Goal: Information Seeking & Learning: Check status

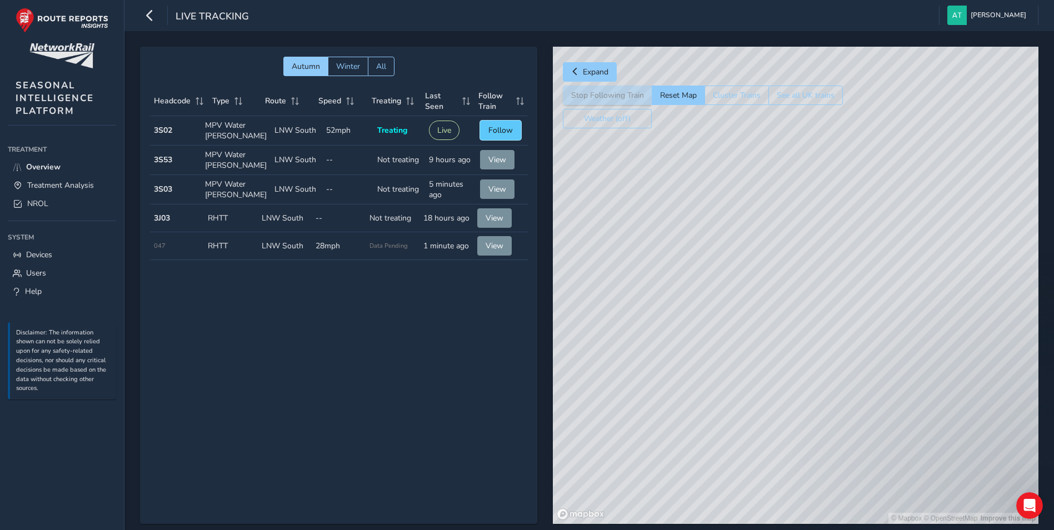
click at [498, 130] on span "Follow" at bounding box center [501, 130] width 24 height 11
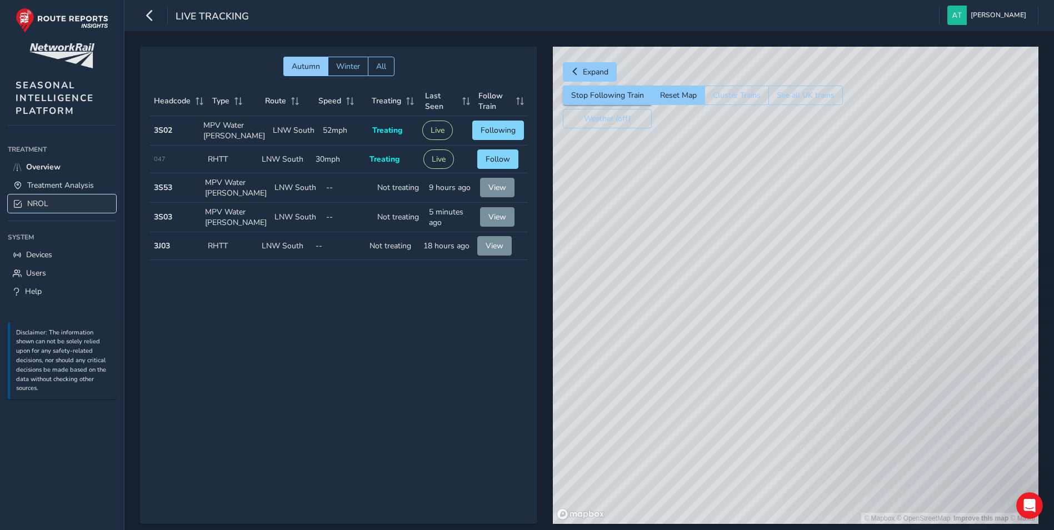
click at [62, 202] on link "NROL" at bounding box center [62, 204] width 108 height 18
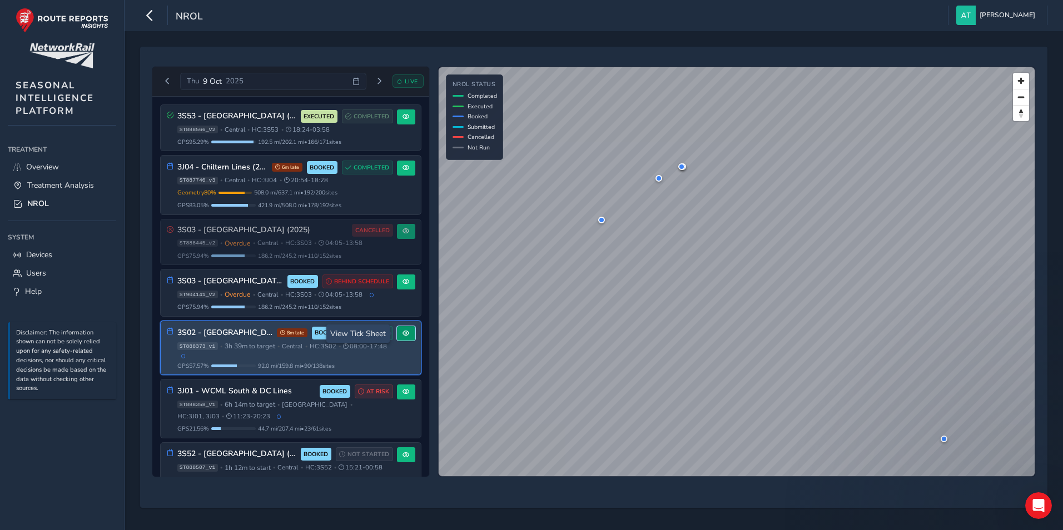
click at [404, 332] on span at bounding box center [405, 333] width 7 height 7
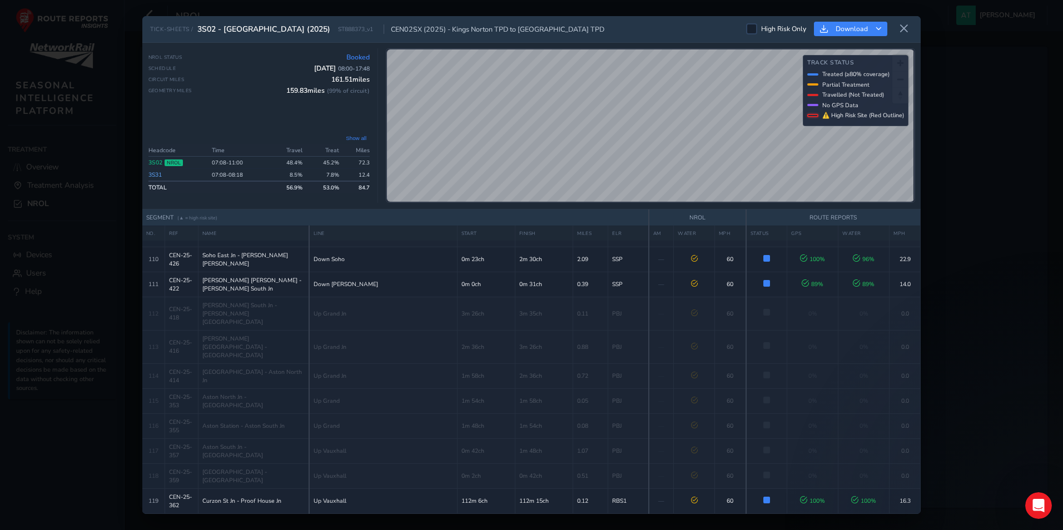
scroll to position [3178, 0]
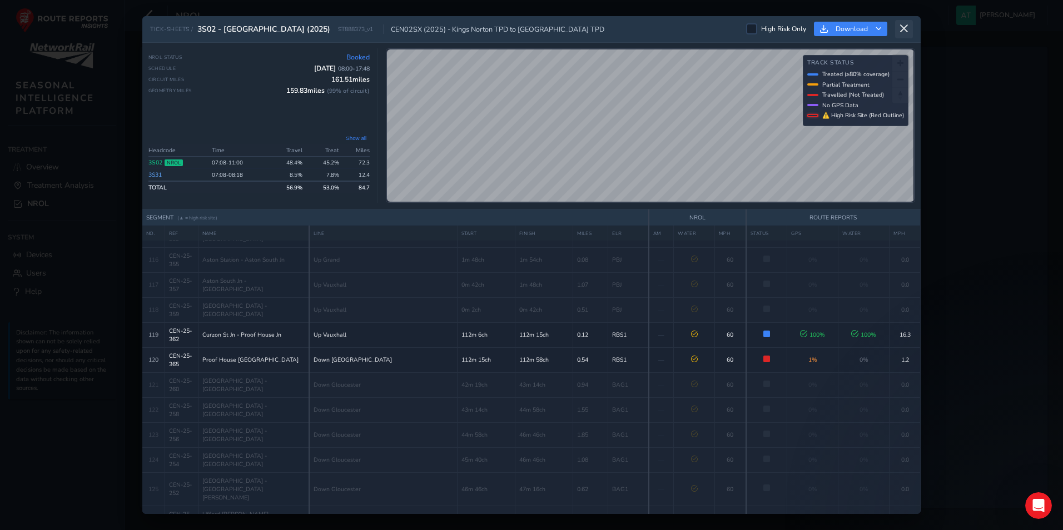
click at [906, 28] on icon at bounding box center [904, 29] width 10 height 10
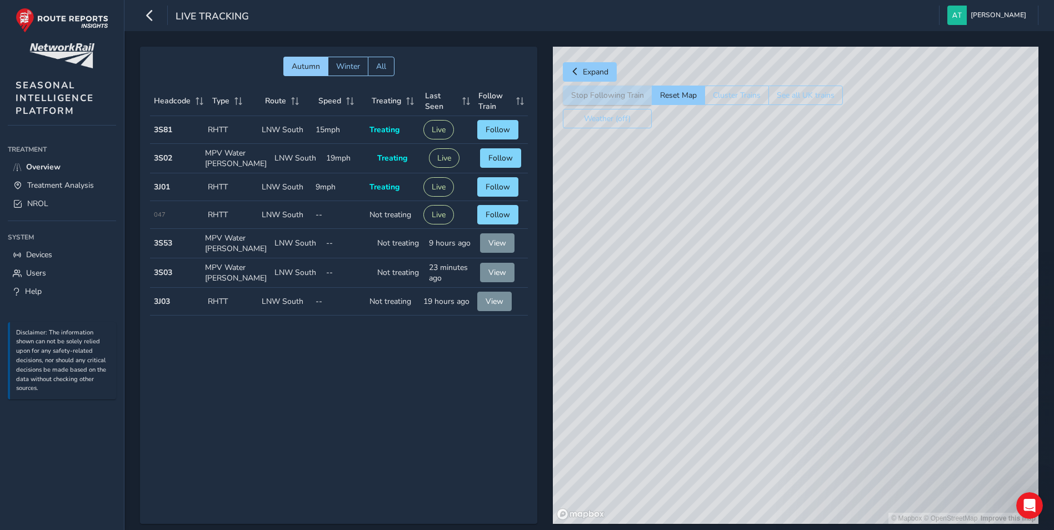
click at [163, 132] on strong "3S81" at bounding box center [163, 129] width 18 height 11
click at [499, 130] on span "Follow" at bounding box center [498, 129] width 24 height 11
click at [488, 221] on button "Follow" at bounding box center [497, 214] width 41 height 19
click at [488, 185] on span "Follow" at bounding box center [498, 187] width 24 height 11
click at [496, 158] on span "Follow" at bounding box center [501, 158] width 24 height 11
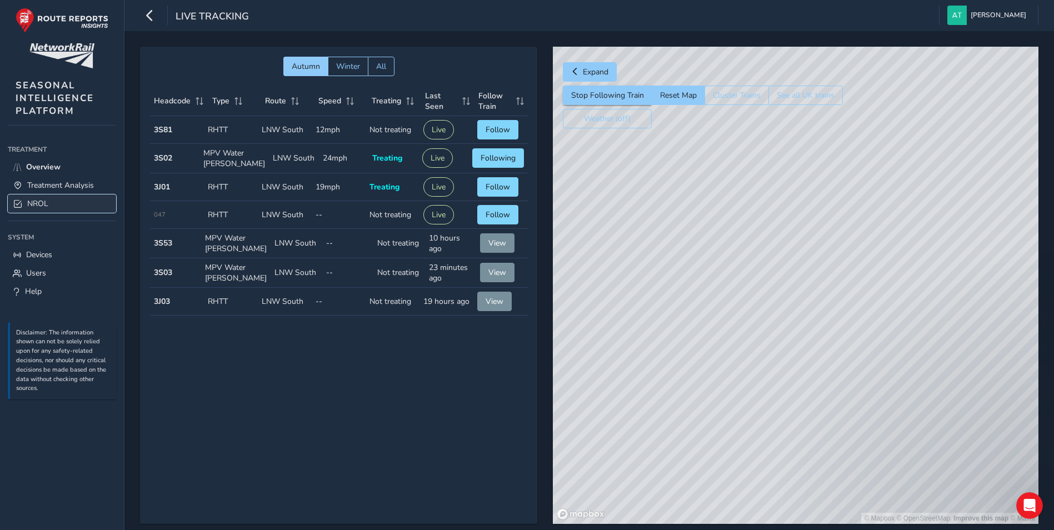
click at [37, 202] on span "NROL" at bounding box center [37, 203] width 21 height 11
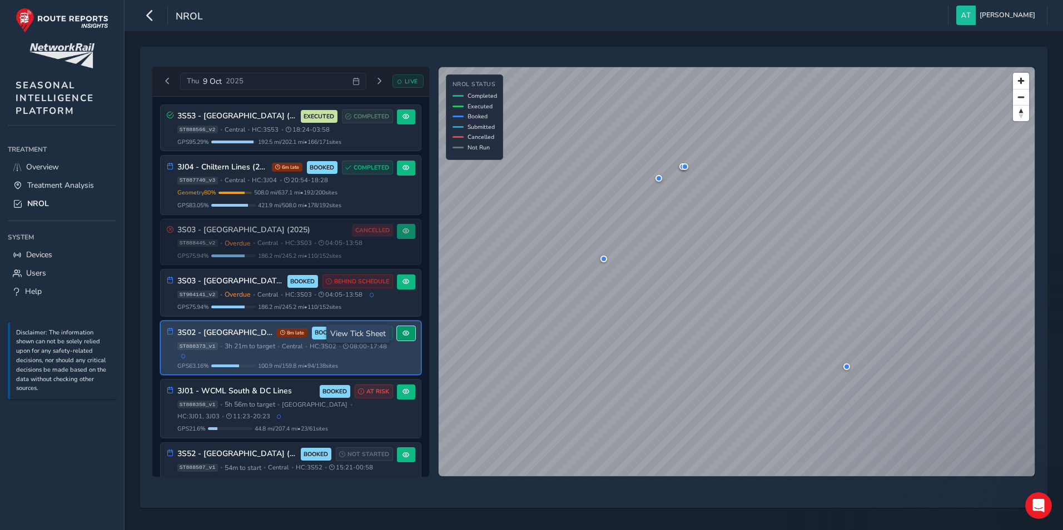
click at [402, 338] on button at bounding box center [406, 333] width 18 height 15
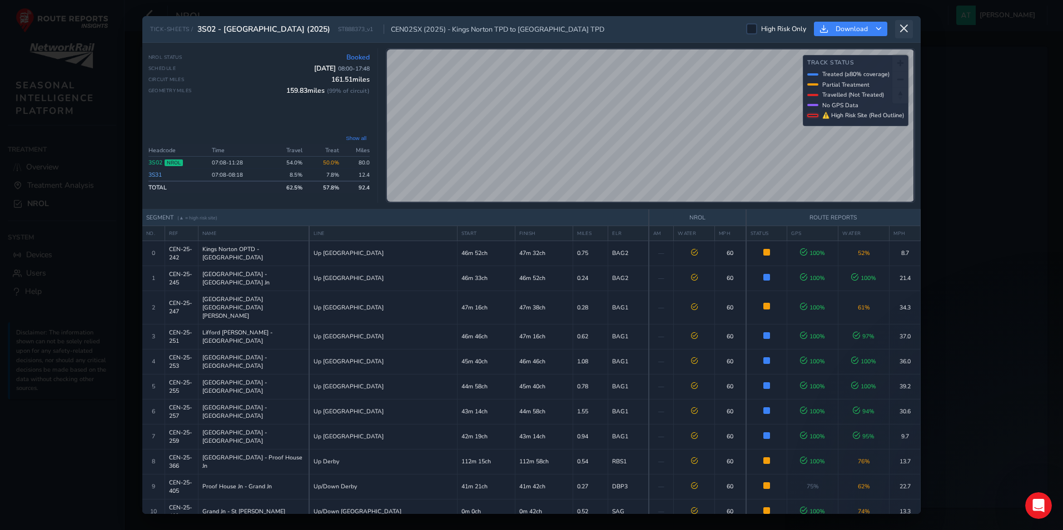
click at [900, 32] on icon at bounding box center [904, 29] width 10 height 10
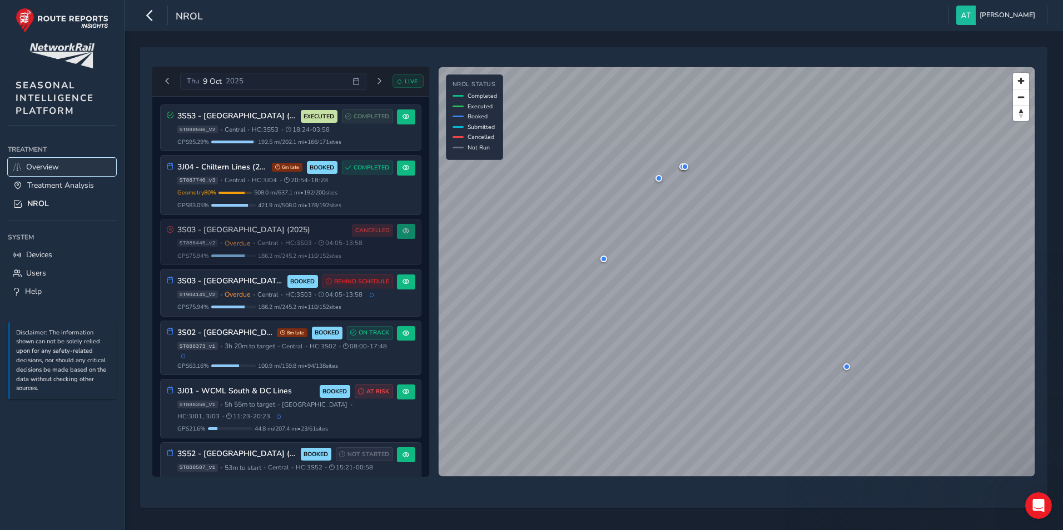
click at [65, 166] on link "Overview" at bounding box center [62, 167] width 108 height 18
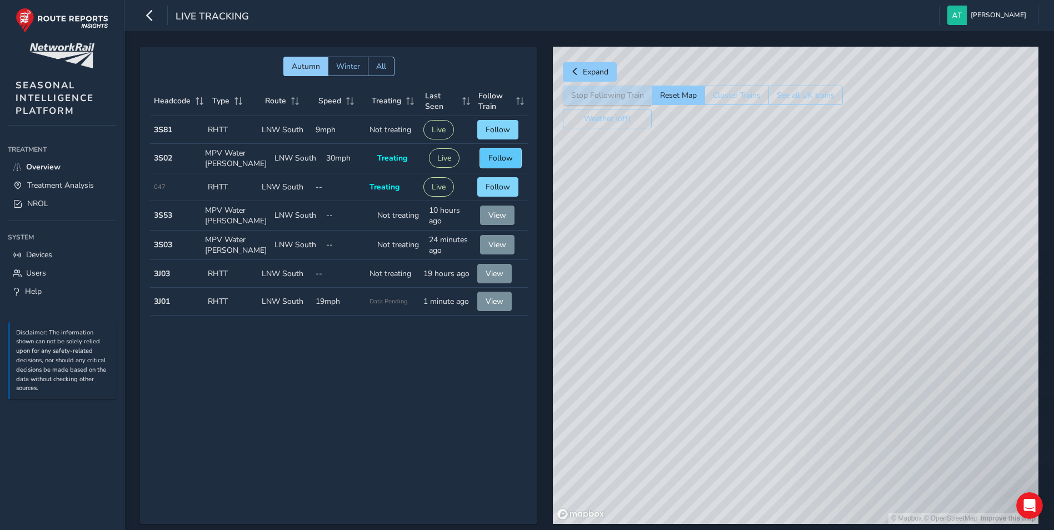
click at [497, 154] on span "Follow" at bounding box center [501, 158] width 24 height 11
click at [28, 204] on span "NROL" at bounding box center [37, 203] width 21 height 11
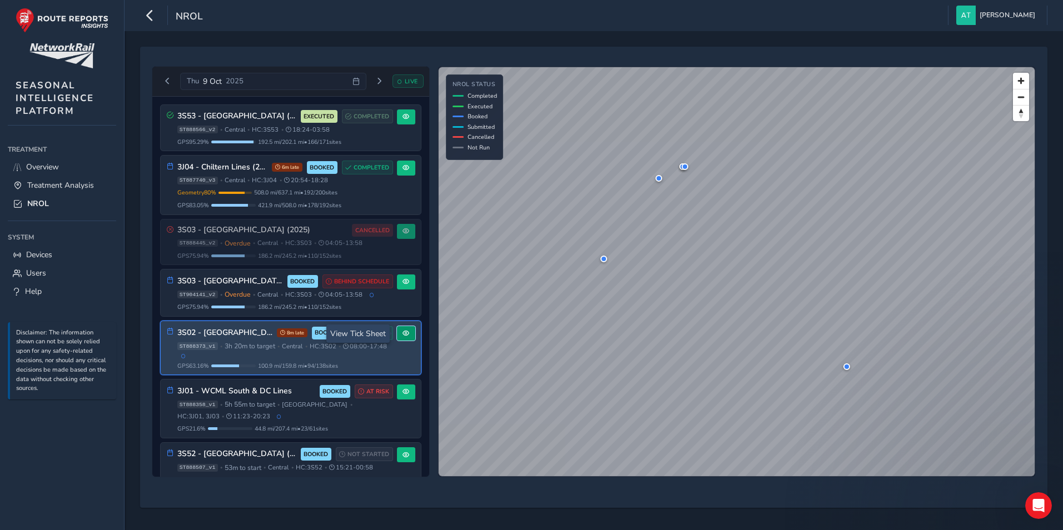
click at [405, 334] on span at bounding box center [405, 333] width 7 height 7
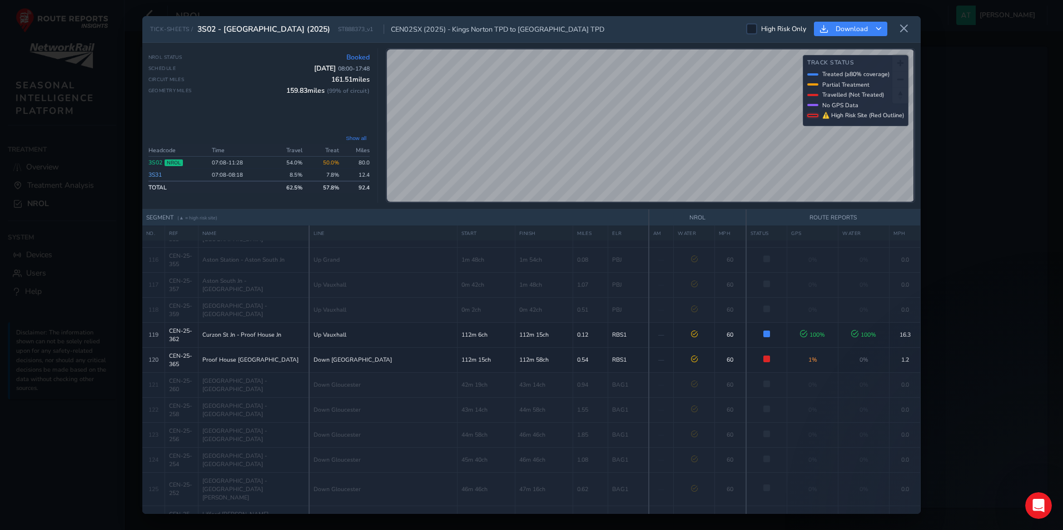
scroll to position [3101, 0]
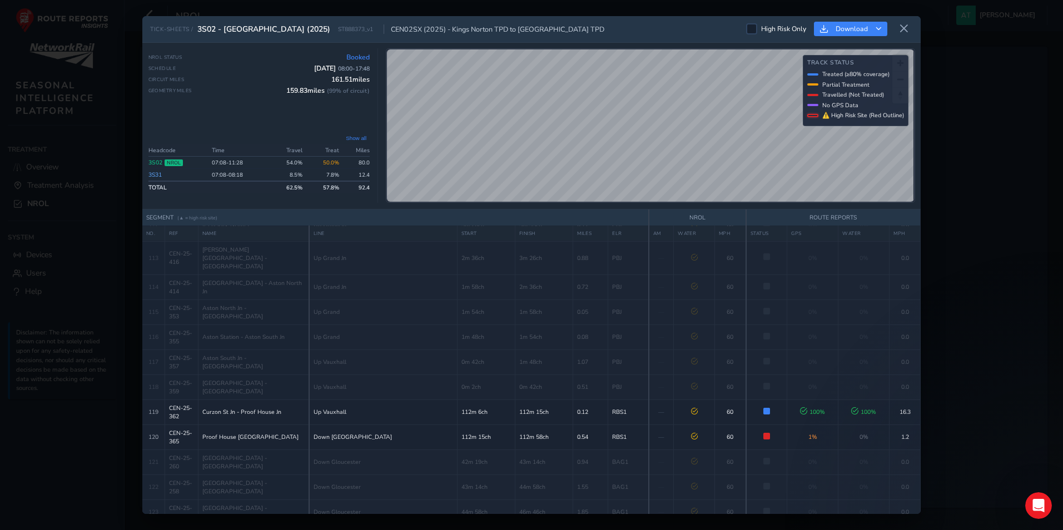
click at [993, 154] on div "TICK-SHEETS / 3S02 - [GEOGRAPHIC_DATA] (2025) ST888373_v1 CEN02SX (2025) - [GEO…" at bounding box center [531, 265] width 1063 height 530
click at [903, 33] on icon at bounding box center [904, 29] width 10 height 10
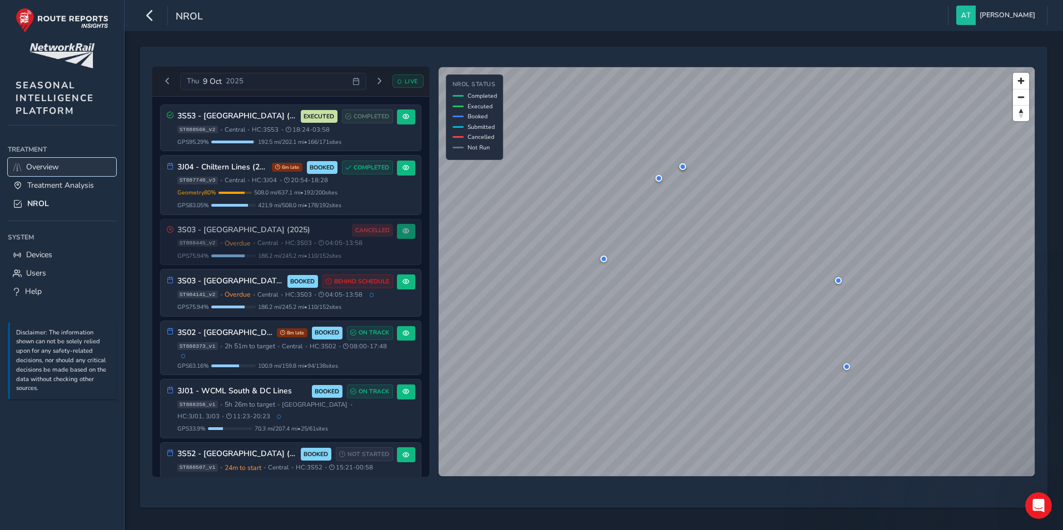
click at [66, 167] on link "Overview" at bounding box center [62, 167] width 108 height 18
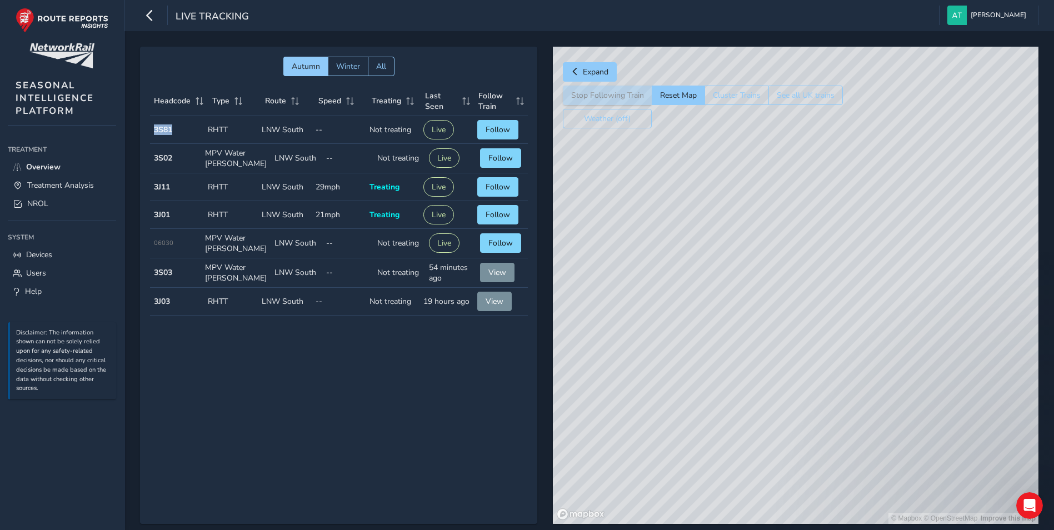
drag, startPoint x: 171, startPoint y: 133, endPoint x: 151, endPoint y: 129, distance: 20.4
click at [151, 129] on td "Headcode 3S81" at bounding box center [177, 130] width 54 height 28
click at [280, 131] on td "Route LNW South" at bounding box center [285, 130] width 54 height 28
click at [510, 132] on button "Follow" at bounding box center [497, 129] width 41 height 19
drag, startPoint x: 698, startPoint y: 380, endPoint x: 896, endPoint y: 338, distance: 203.4
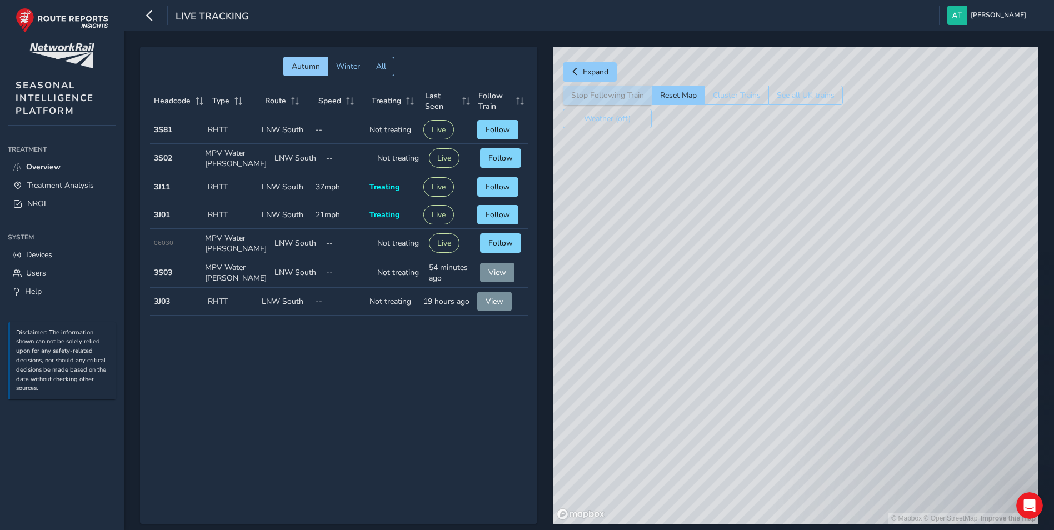
click at [896, 338] on div "© Mapbox © OpenStreetMap Improve this map" at bounding box center [796, 285] width 486 height 477
click at [483, 158] on button "Follow" at bounding box center [500, 157] width 41 height 19
drag, startPoint x: 831, startPoint y: 412, endPoint x: 863, endPoint y: 265, distance: 151.2
click at [863, 265] on div "© Mapbox © OpenStreetMap Improve this map" at bounding box center [796, 285] width 486 height 477
drag, startPoint x: 873, startPoint y: 128, endPoint x: 893, endPoint y: 212, distance: 86.3
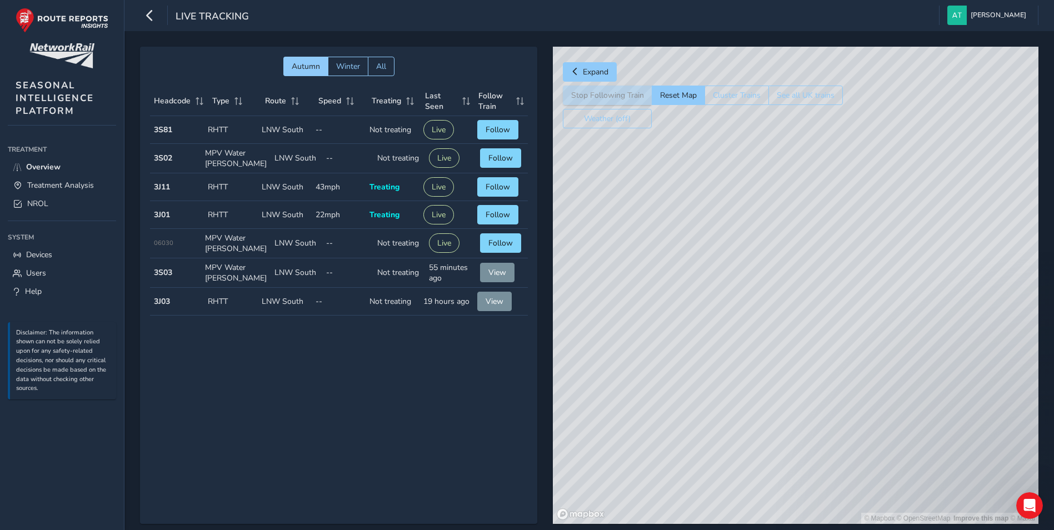
click at [768, 506] on div "© Mapbox © OpenStreetMap Improve this map © Maxar" at bounding box center [796, 285] width 486 height 477
drag, startPoint x: 870, startPoint y: 252, endPoint x: 804, endPoint y: 559, distance: 313.3
click at [804, 530] on html "Live Tracking [PERSON_NAME] Colour Scheme: Dark Dim Light Logout Autumn Winter …" at bounding box center [527, 265] width 1054 height 530
drag, startPoint x: 841, startPoint y: 287, endPoint x: 821, endPoint y: 386, distance: 100.9
click at [816, 419] on div "© Mapbox © OpenStreetMap Improve this map © Maxar" at bounding box center [796, 285] width 486 height 477
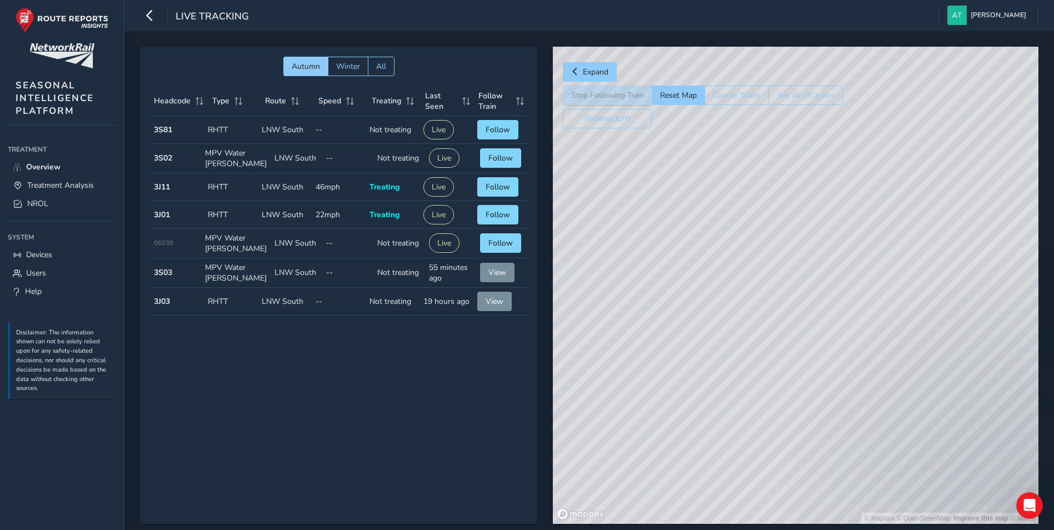
drag, startPoint x: 809, startPoint y: 260, endPoint x: 913, endPoint y: 372, distance: 153.0
click at [913, 372] on div "© Mapbox © OpenStreetMap Improve this map © Maxar" at bounding box center [796, 285] width 486 height 477
click at [493, 185] on span "Follow" at bounding box center [498, 187] width 24 height 11
drag, startPoint x: 967, startPoint y: 260, endPoint x: 815, endPoint y: 254, distance: 151.9
click at [815, 254] on div "© Mapbox © OpenStreetMap Improve this map" at bounding box center [796, 285] width 486 height 477
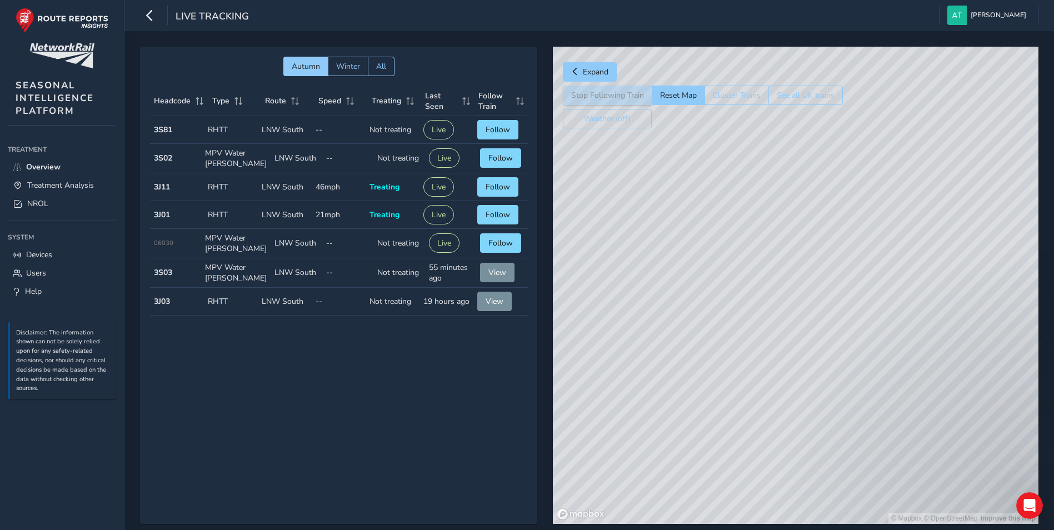
drag, startPoint x: 963, startPoint y: 351, endPoint x: 857, endPoint y: 361, distance: 106.6
click at [943, 460] on div "© Mapbox © OpenStreetMap Improve this map" at bounding box center [796, 285] width 486 height 477
click at [54, 205] on link "NROL" at bounding box center [62, 204] width 108 height 18
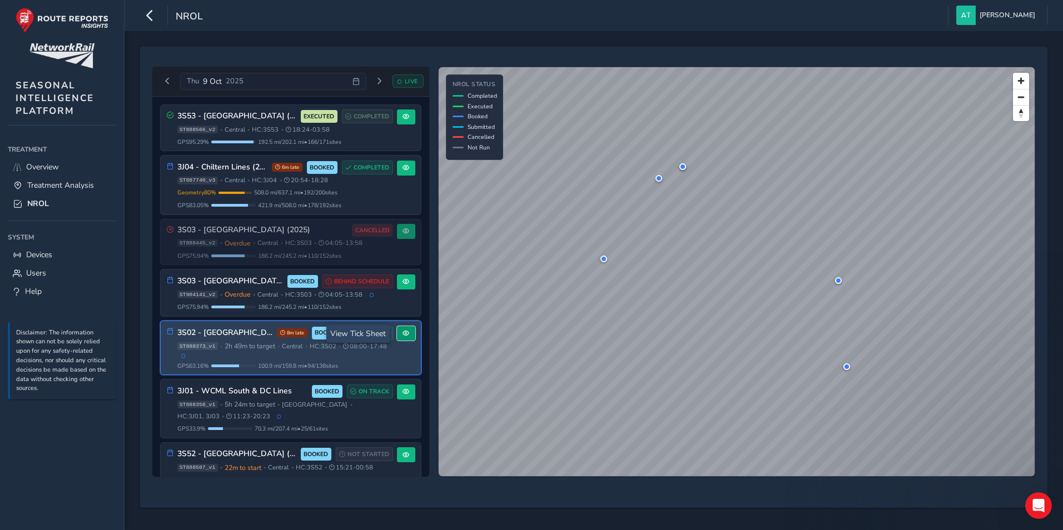
click at [403, 333] on span at bounding box center [405, 333] width 7 height 7
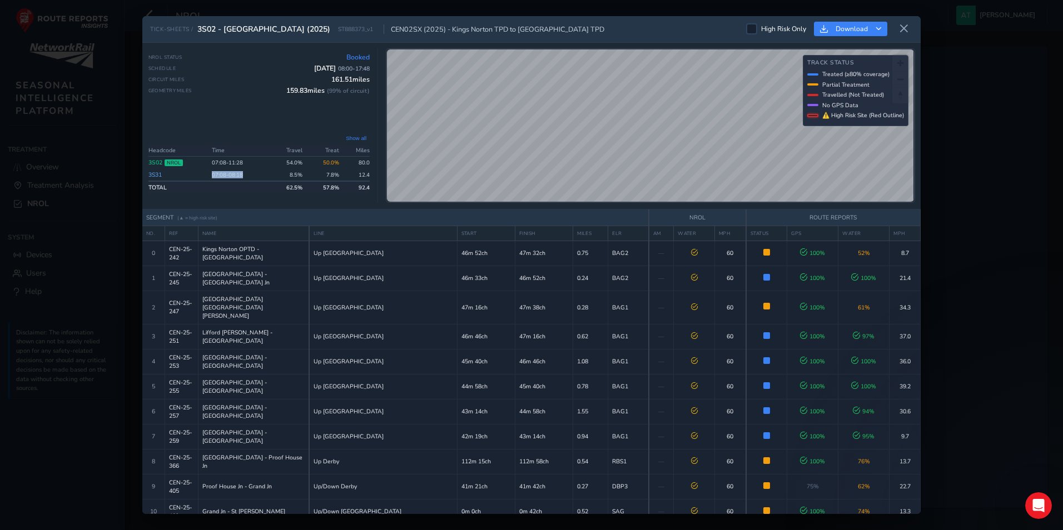
drag, startPoint x: 213, startPoint y: 176, endPoint x: 245, endPoint y: 178, distance: 32.3
click at [245, 178] on td "07:08 - 08:18" at bounding box center [238, 175] width 61 height 13
drag, startPoint x: 245, startPoint y: 178, endPoint x: 243, endPoint y: 189, distance: 11.2
click at [243, 189] on td at bounding box center [238, 187] width 61 height 12
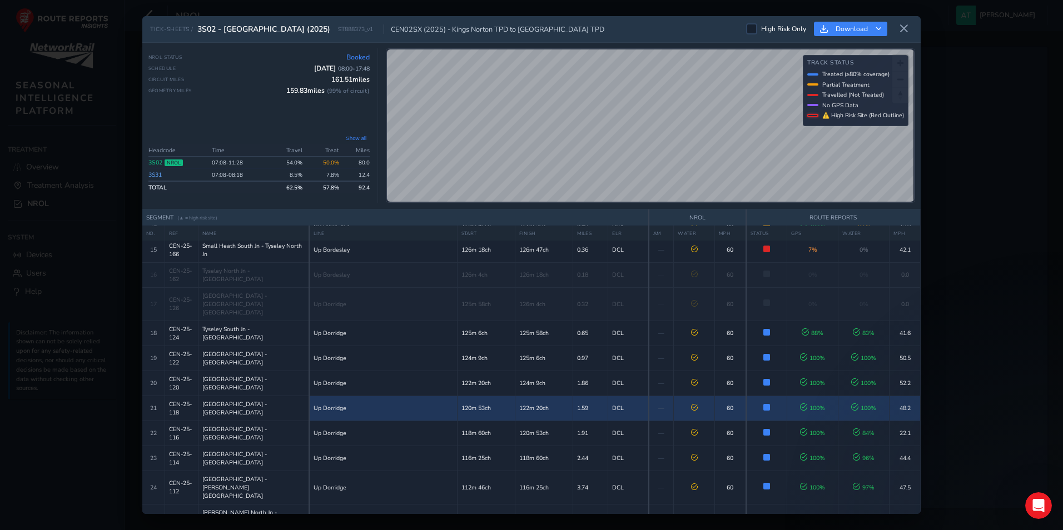
scroll to position [500, 0]
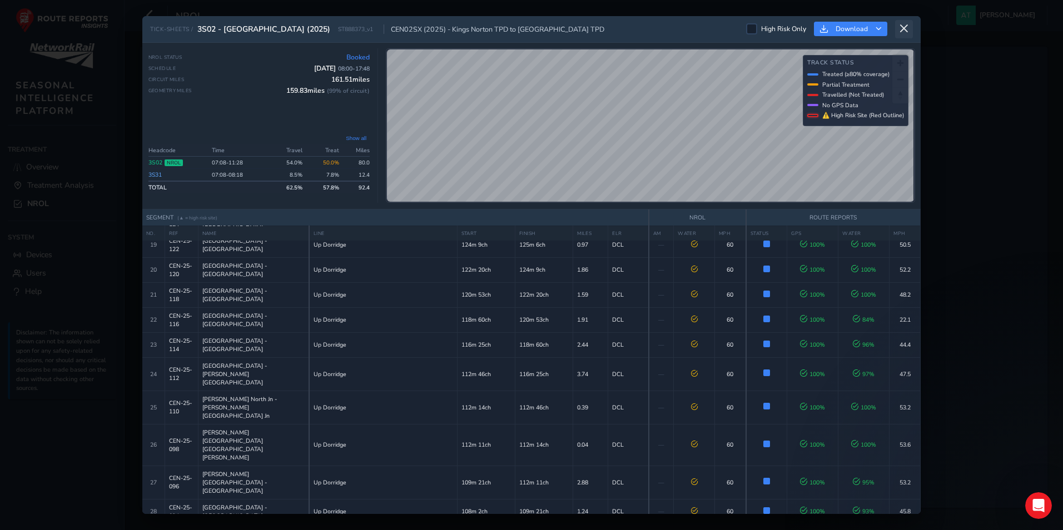
click at [905, 21] on button at bounding box center [904, 29] width 18 height 18
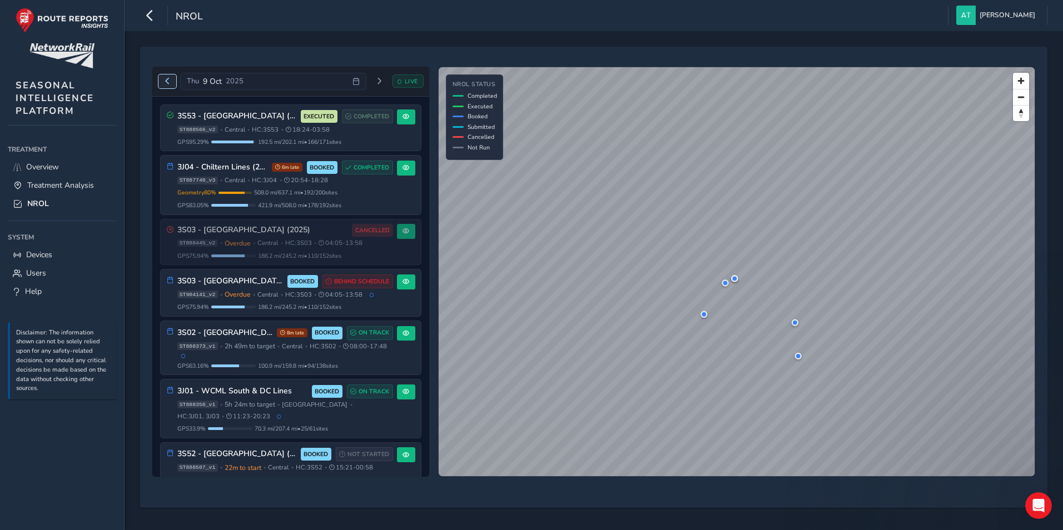
click at [167, 81] on span "Previous day" at bounding box center [167, 81] width 7 height 7
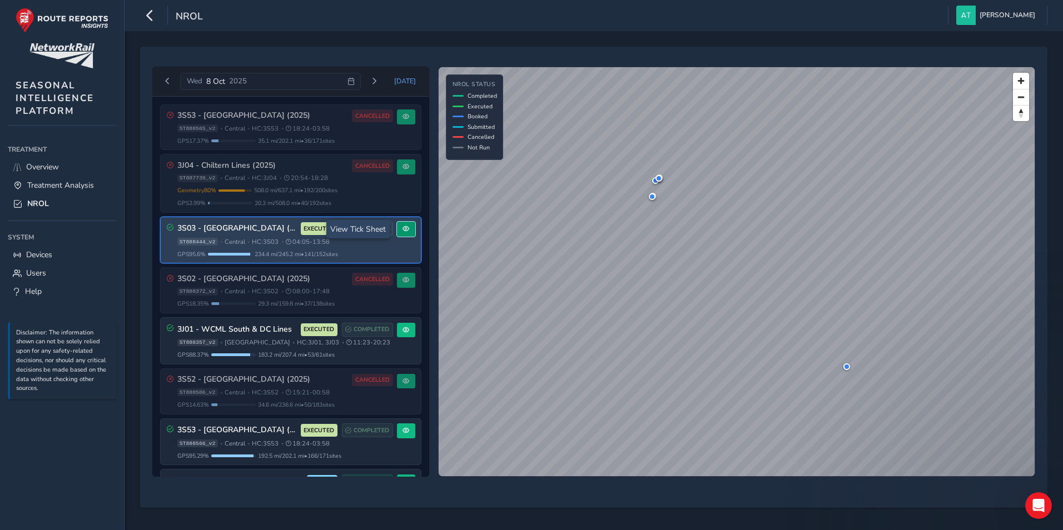
click at [397, 231] on button at bounding box center [406, 229] width 18 height 15
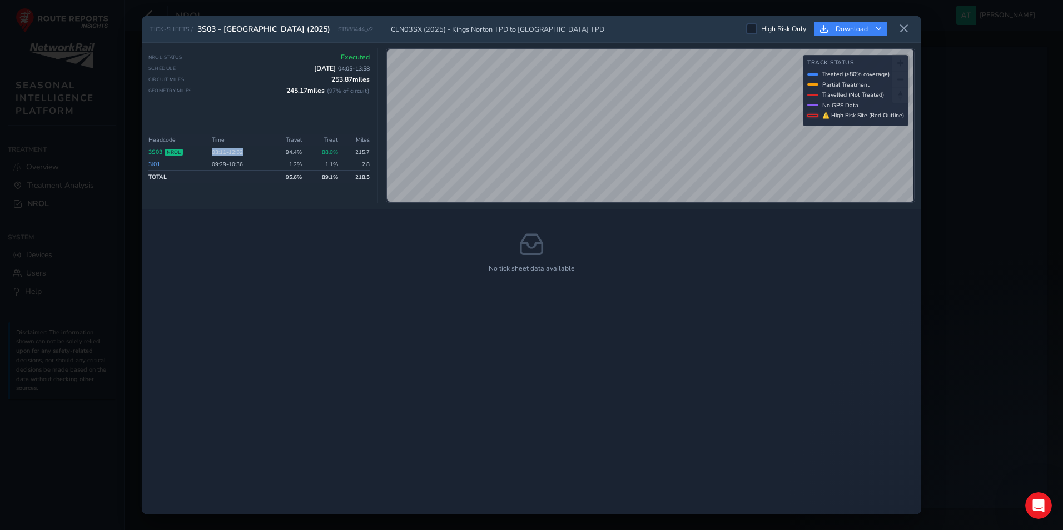
drag, startPoint x: 213, startPoint y: 152, endPoint x: 243, endPoint y: 152, distance: 29.5
click at [243, 152] on td "03:11 - 12:52" at bounding box center [238, 152] width 60 height 12
drag, startPoint x: 243, startPoint y: 152, endPoint x: 220, endPoint y: 155, distance: 23.0
click at [220, 155] on td "03:11 - 12:52" at bounding box center [238, 152] width 60 height 12
click at [901, 28] on icon at bounding box center [904, 29] width 10 height 10
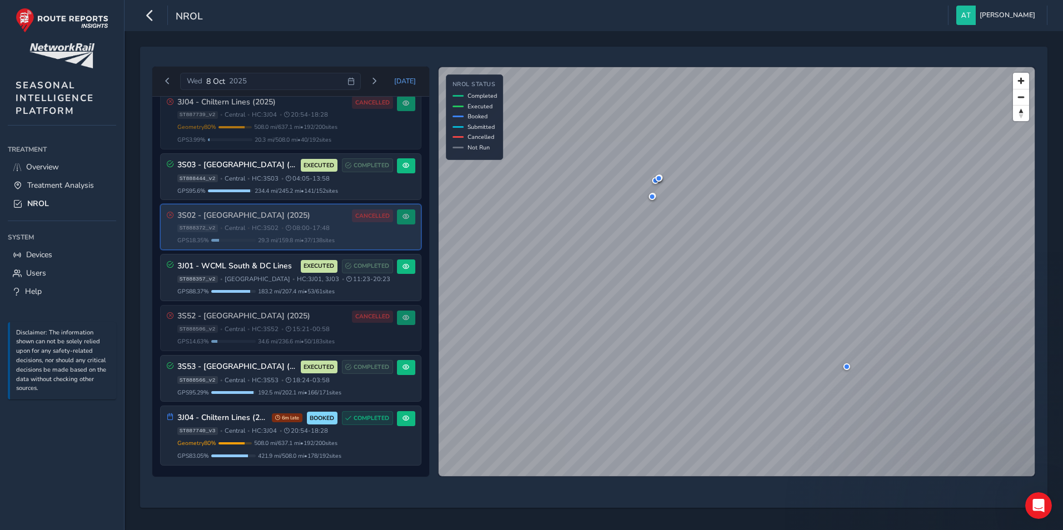
scroll to position [75, 0]
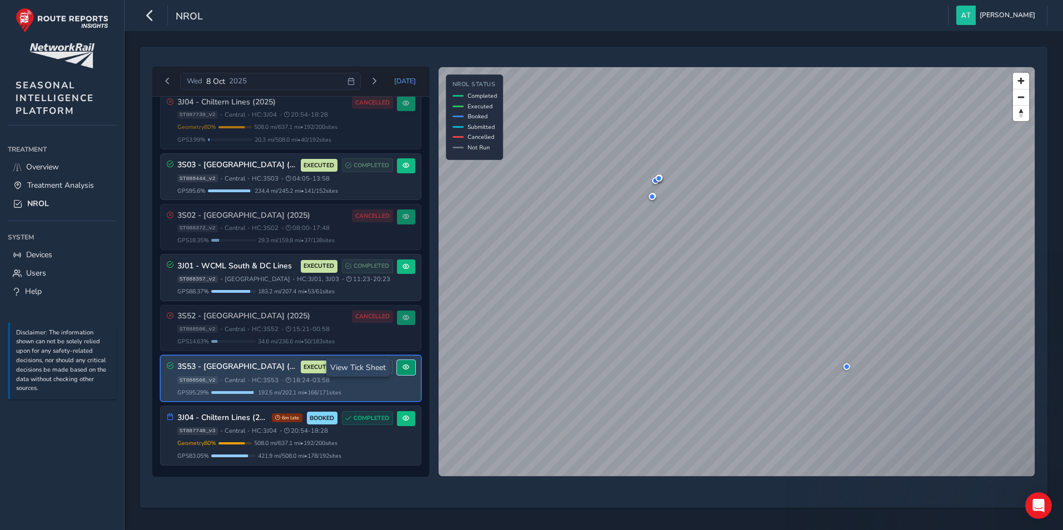
click at [404, 368] on span at bounding box center [405, 367] width 7 height 7
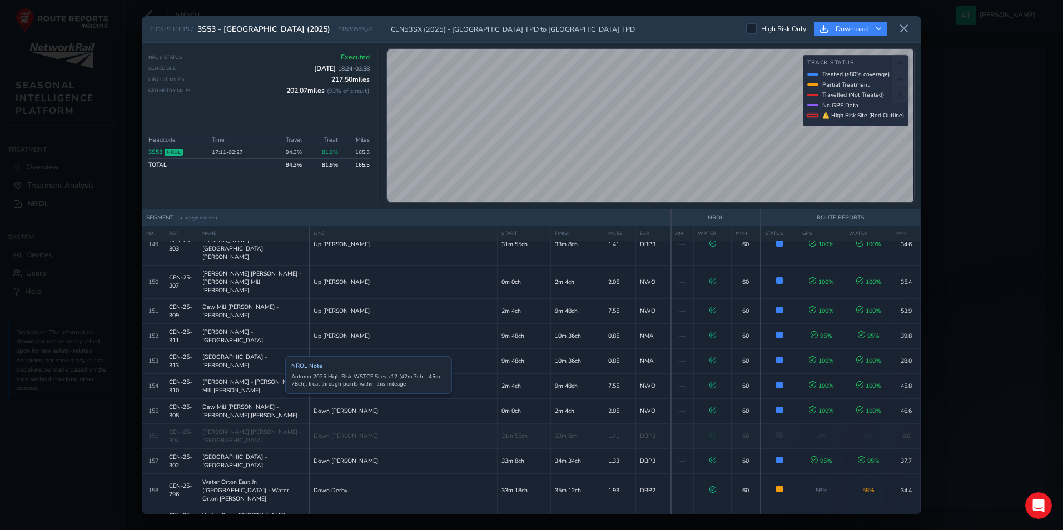
scroll to position [4003, 0]
click at [907, 27] on icon at bounding box center [904, 29] width 10 height 10
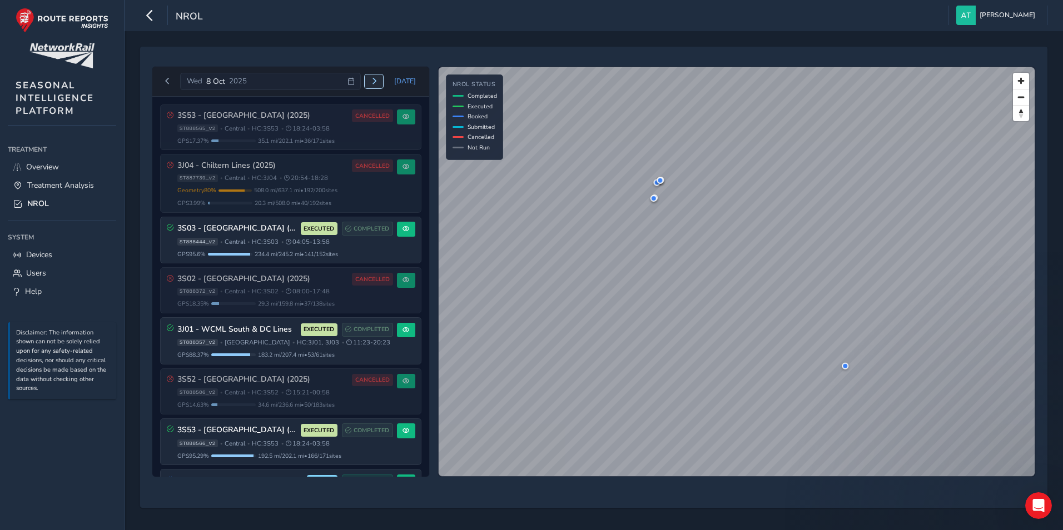
click at [373, 84] on span "Next day" at bounding box center [374, 81] width 7 height 7
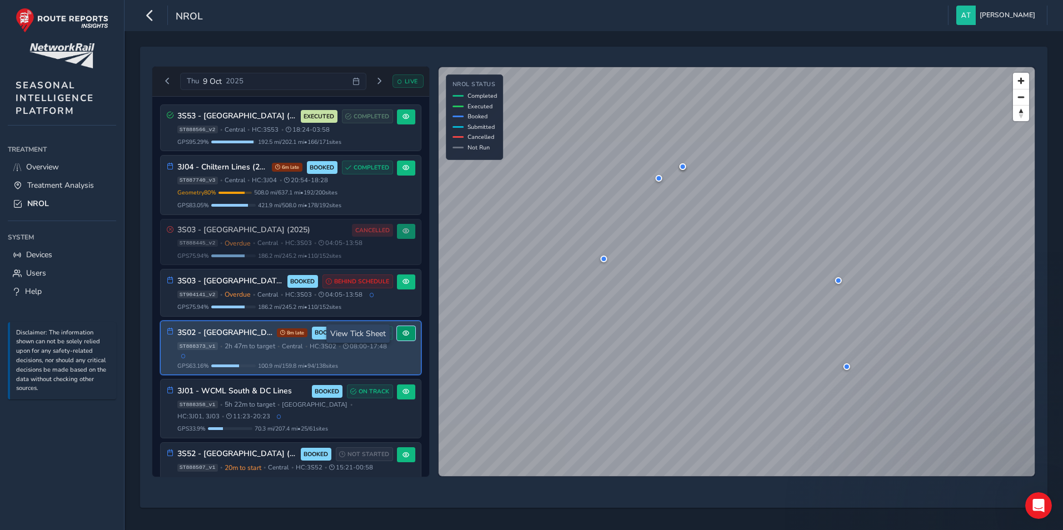
click at [404, 334] on span at bounding box center [405, 333] width 7 height 7
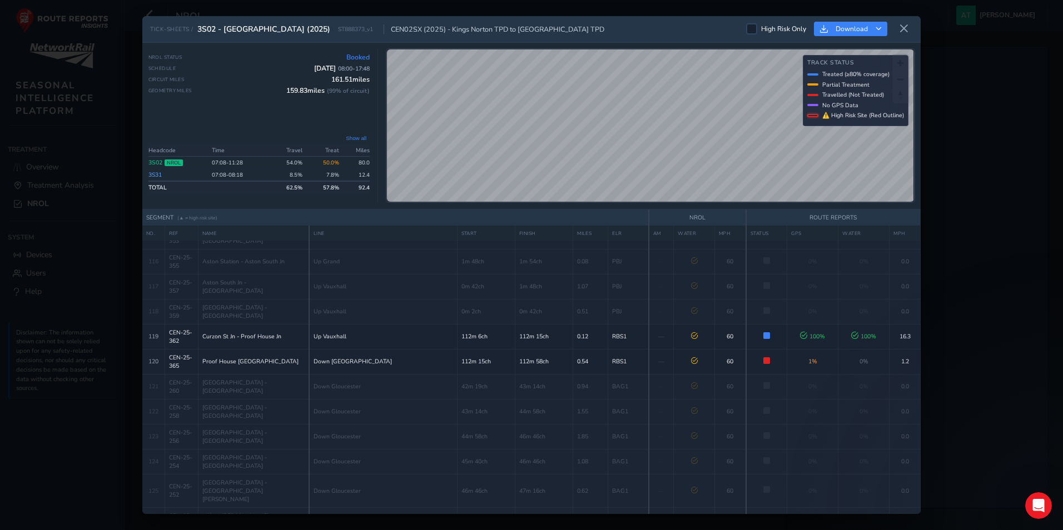
scroll to position [3178, 0]
click at [964, 171] on div "TICK-SHEETS / 3S02 - [GEOGRAPHIC_DATA] (2025) ST888373_v1 CEN02SX (2025) - [GEO…" at bounding box center [531, 265] width 1063 height 530
